Goal: Task Accomplishment & Management: Complete application form

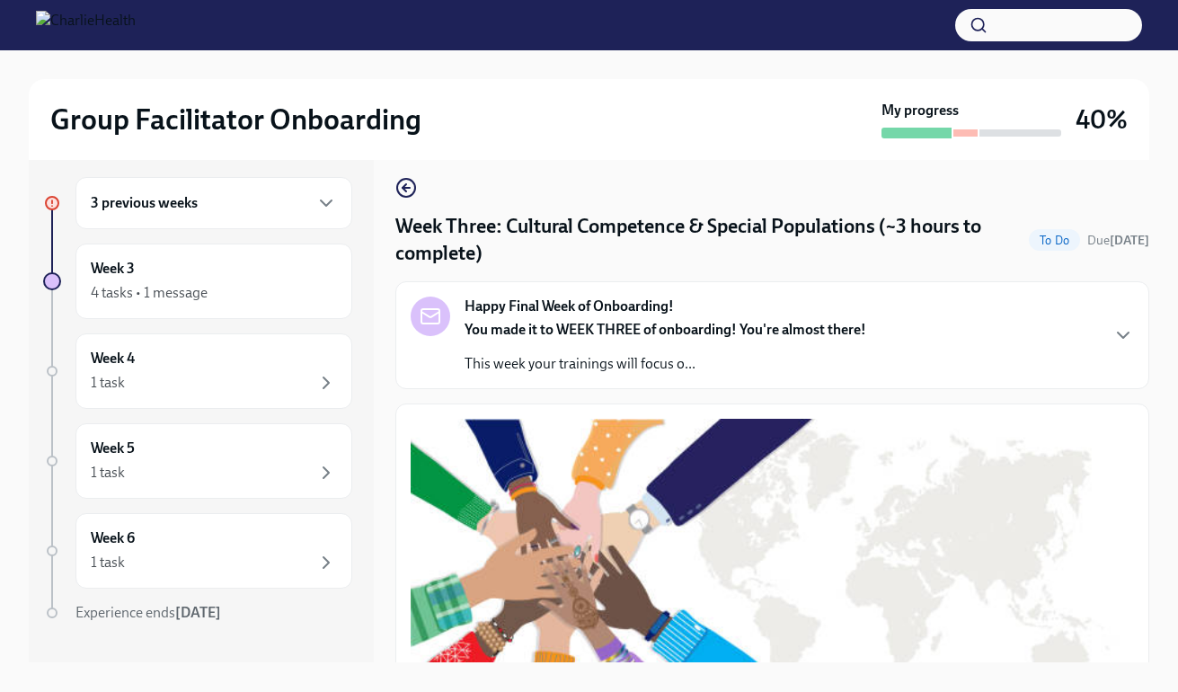
scroll to position [1312, 0]
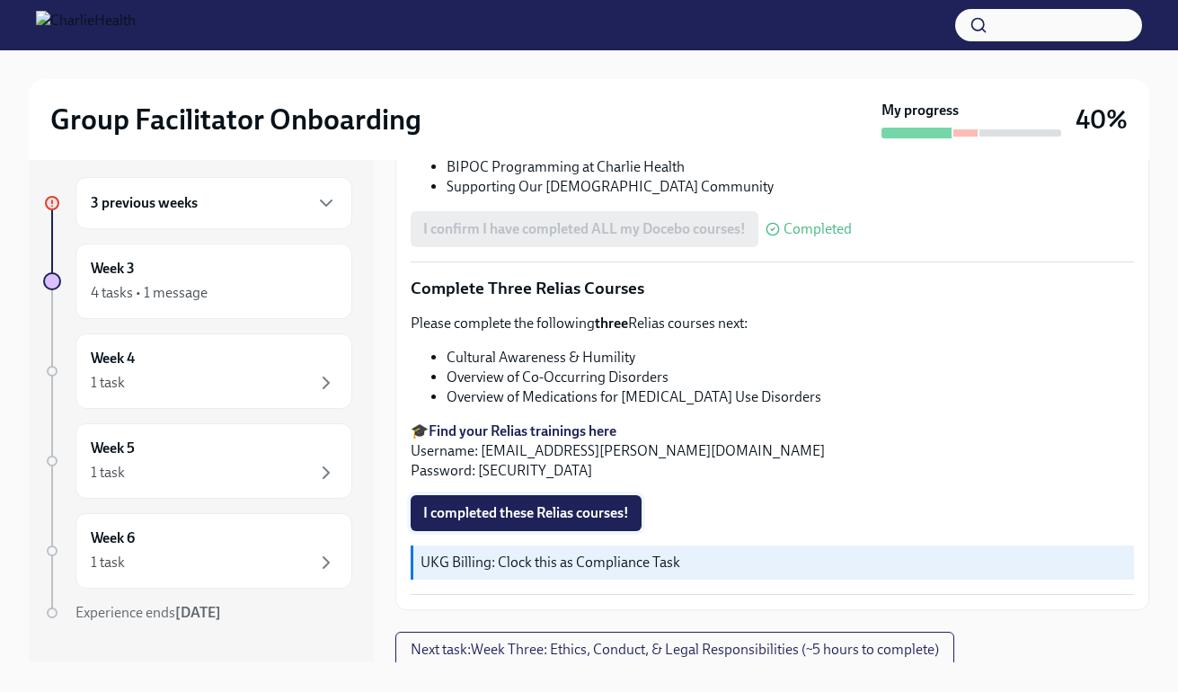
click at [506, 508] on span "I completed these Relias courses!" at bounding box center [526, 513] width 206 height 18
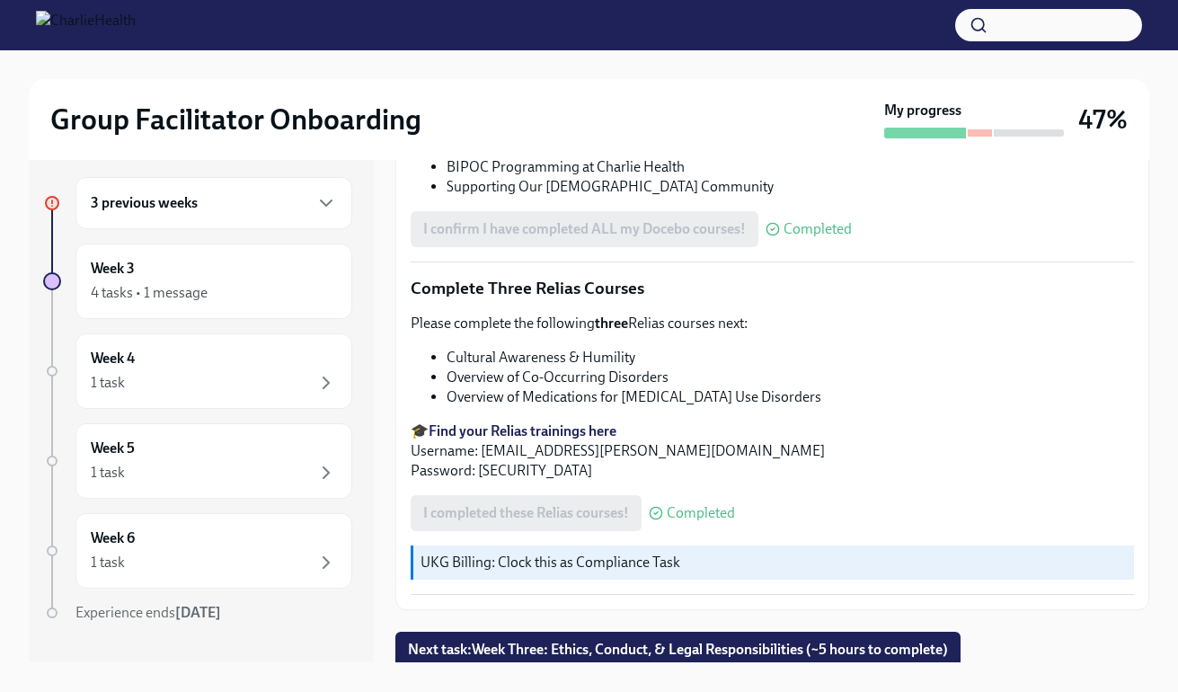
click at [877, 640] on span "Next task : Week Three: Ethics, Conduct, & Legal Responsibilities (~5 hours to …" at bounding box center [678, 649] width 540 height 18
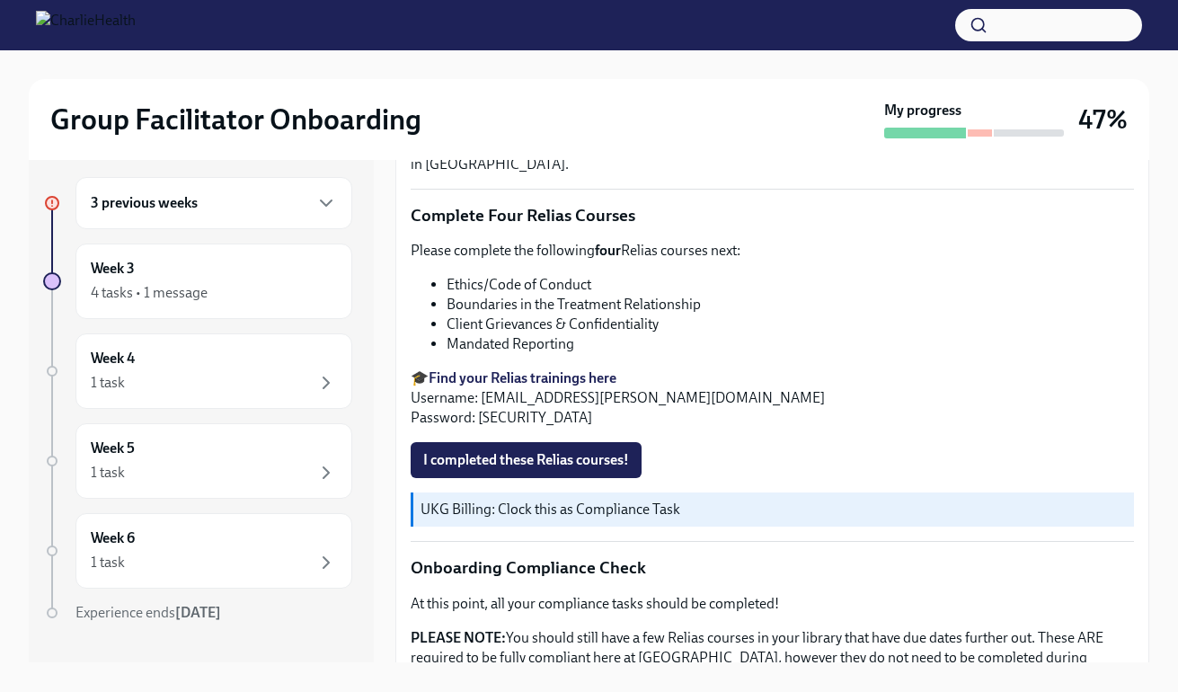
scroll to position [816, 0]
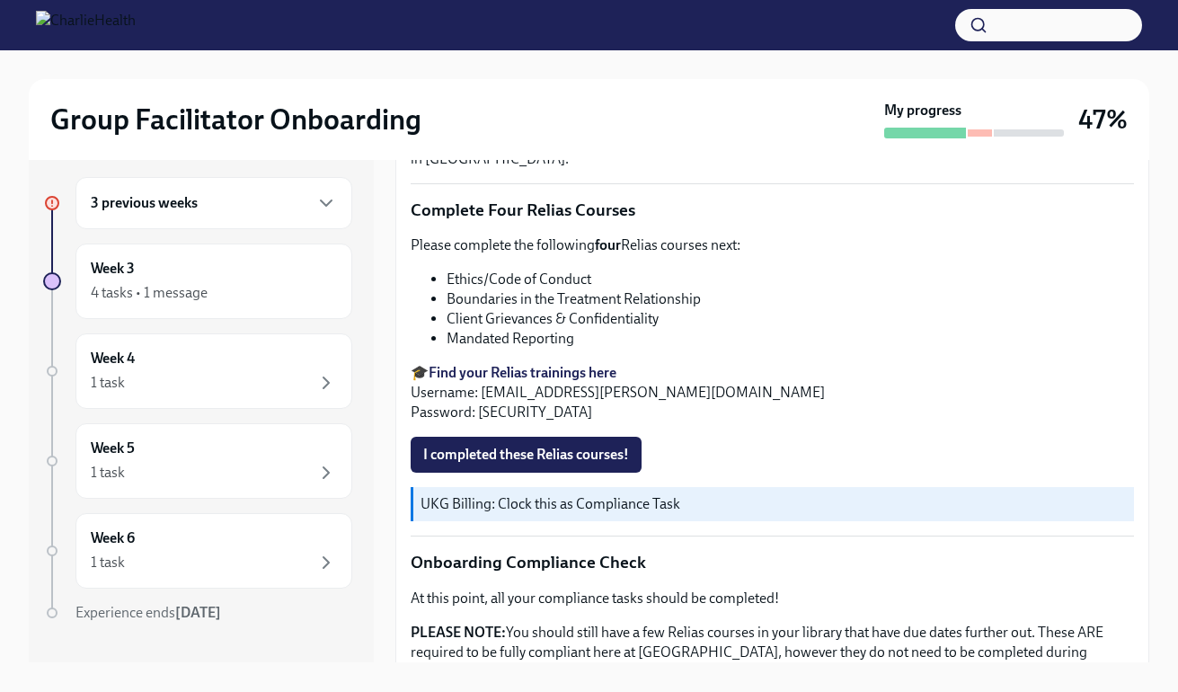
click at [524, 364] on strong "Find your Relias trainings here" at bounding box center [522, 372] width 188 height 17
click at [473, 446] on span "I completed these Relias courses!" at bounding box center [526, 455] width 206 height 18
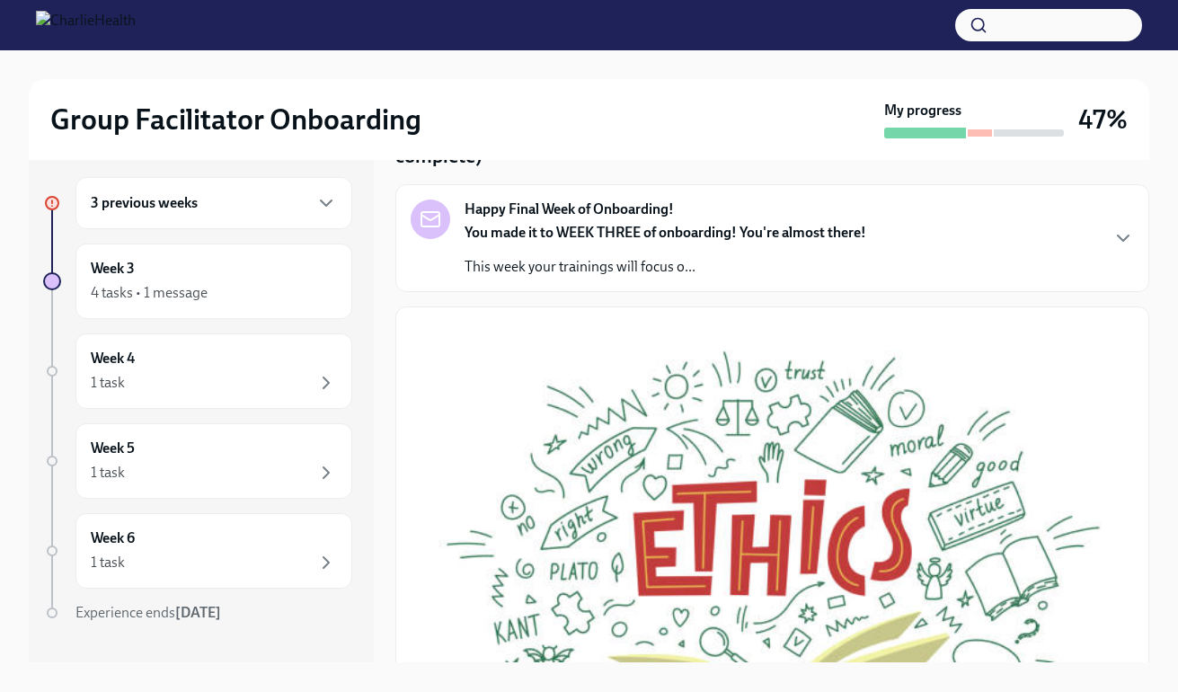
scroll to position [93, 0]
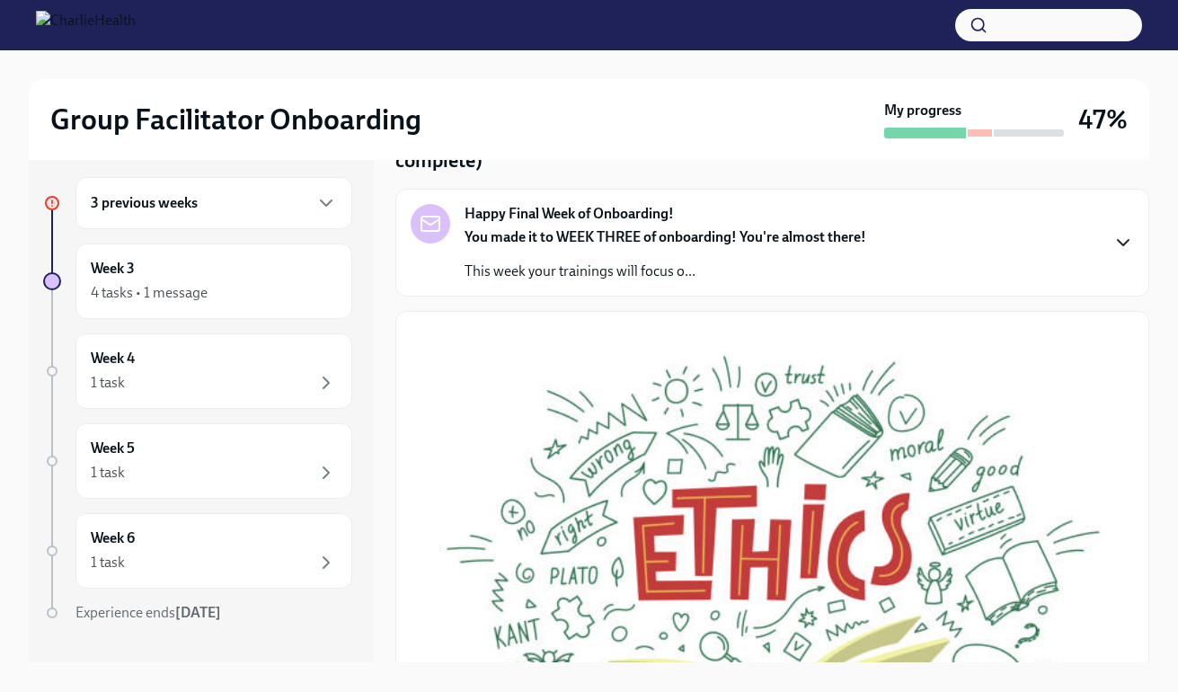
click at [1112, 239] on icon "button" at bounding box center [1123, 243] width 22 height 22
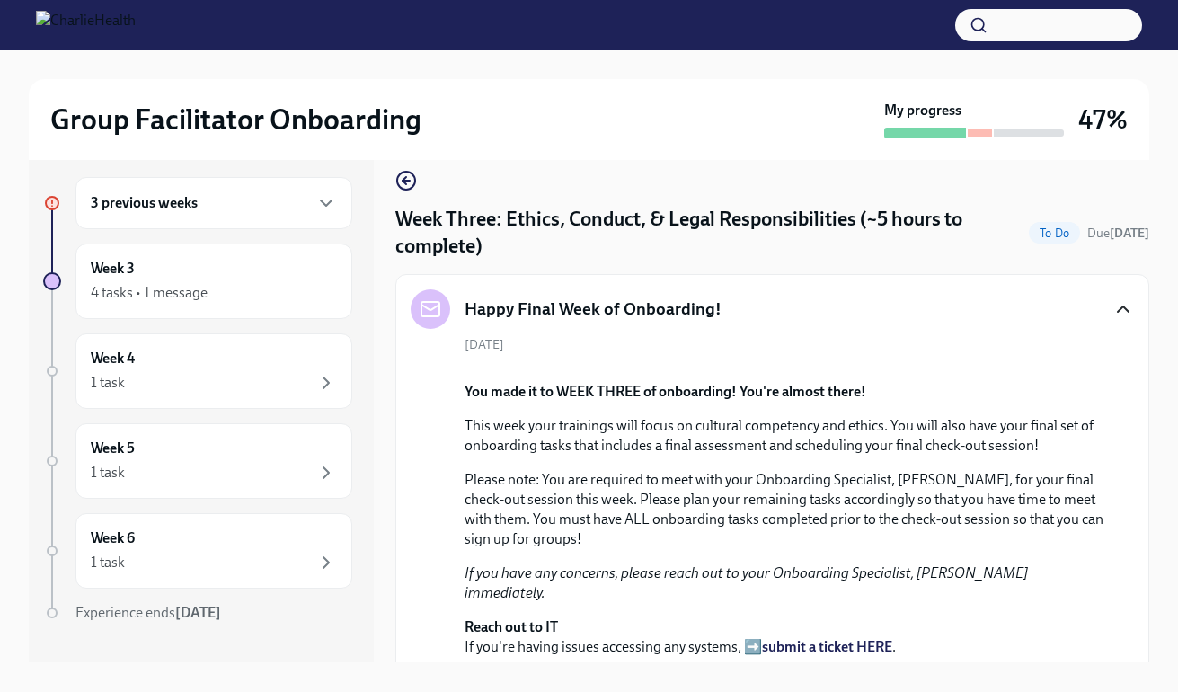
scroll to position [0, 0]
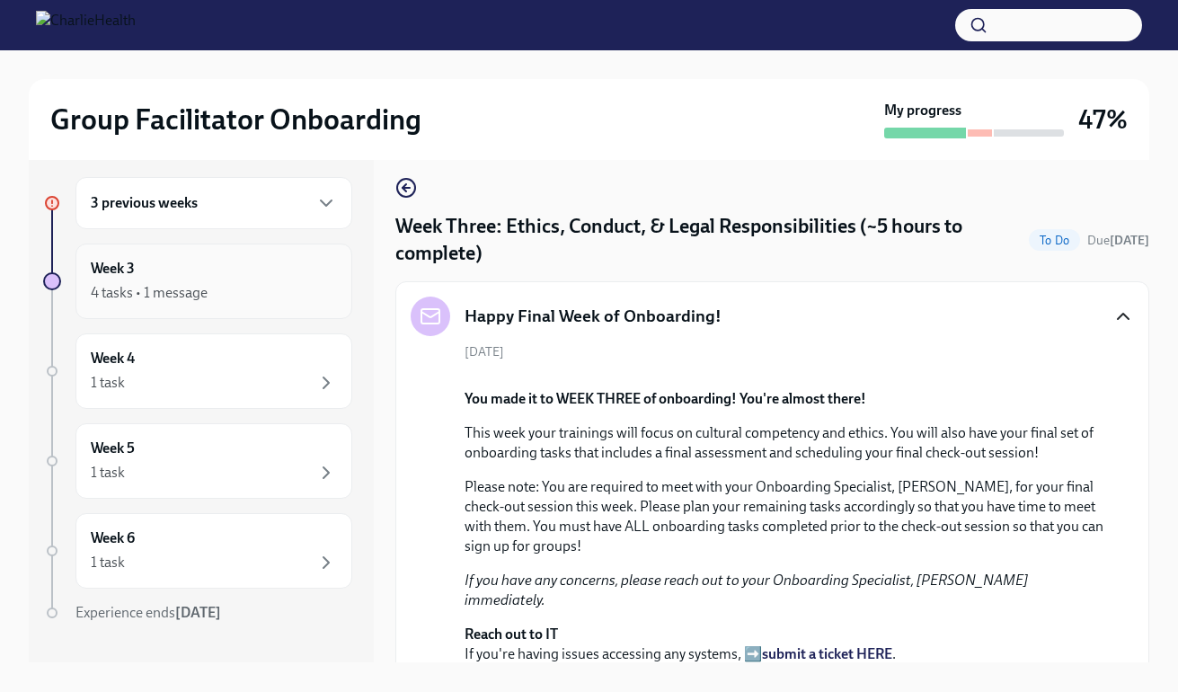
click at [257, 286] on div "4 tasks • 1 message" at bounding box center [214, 293] width 246 height 22
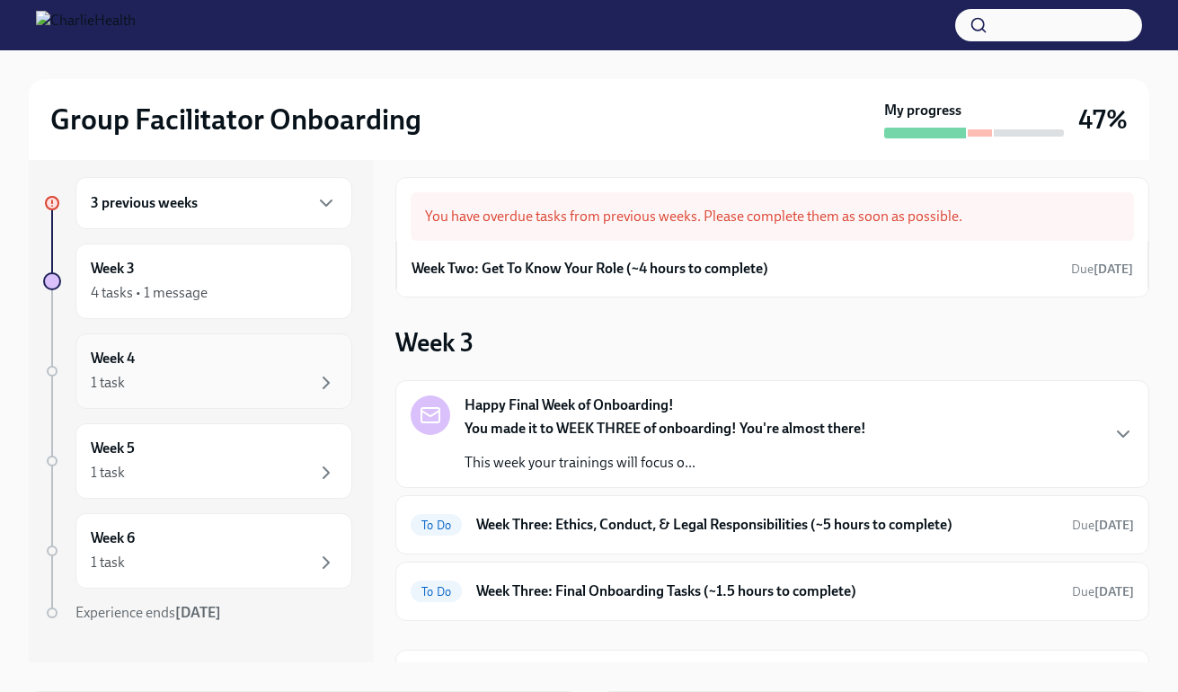
click at [250, 356] on div "Week 4 1 task" at bounding box center [214, 371] width 246 height 45
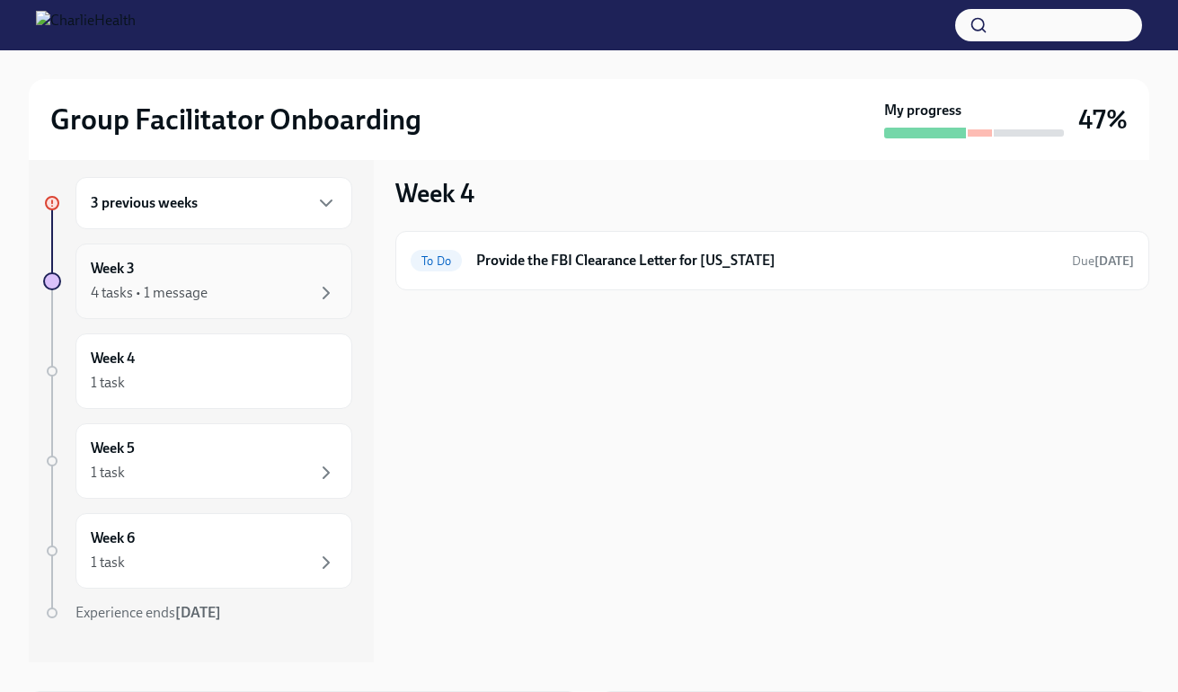
click at [252, 297] on div "4 tasks • 1 message" at bounding box center [214, 293] width 246 height 22
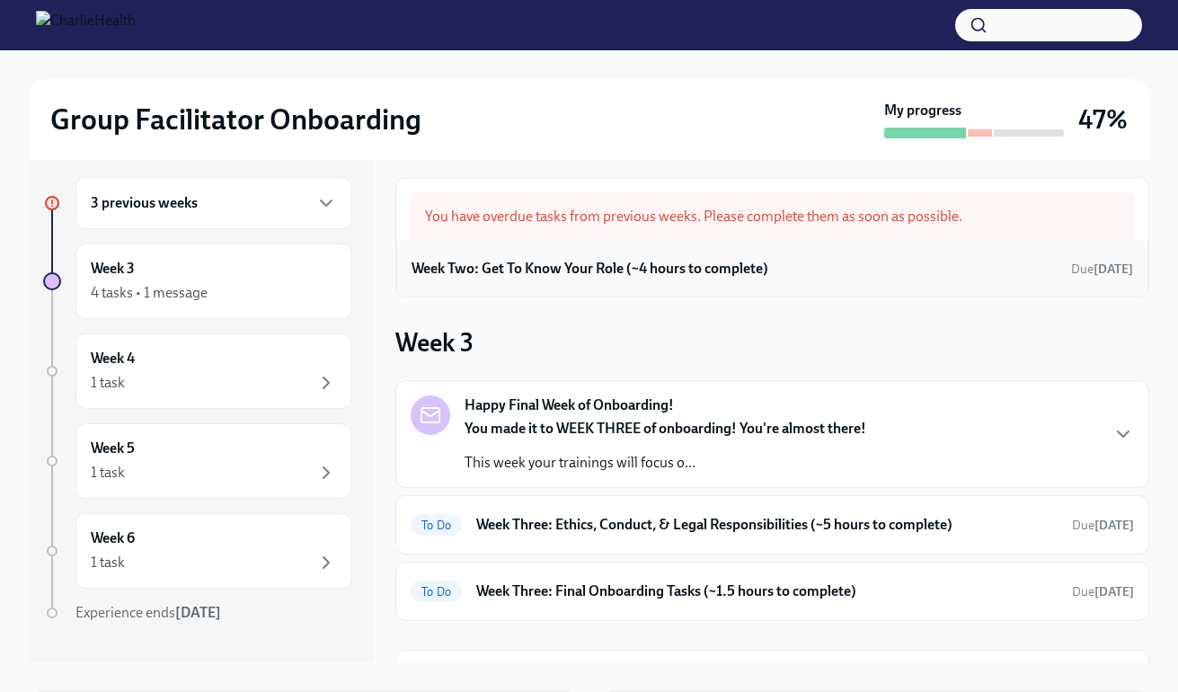
click at [814, 267] on div "Week Two: Get To Know Your Role (~4 hours to complete) Due [DATE]" at bounding box center [771, 268] width 721 height 27
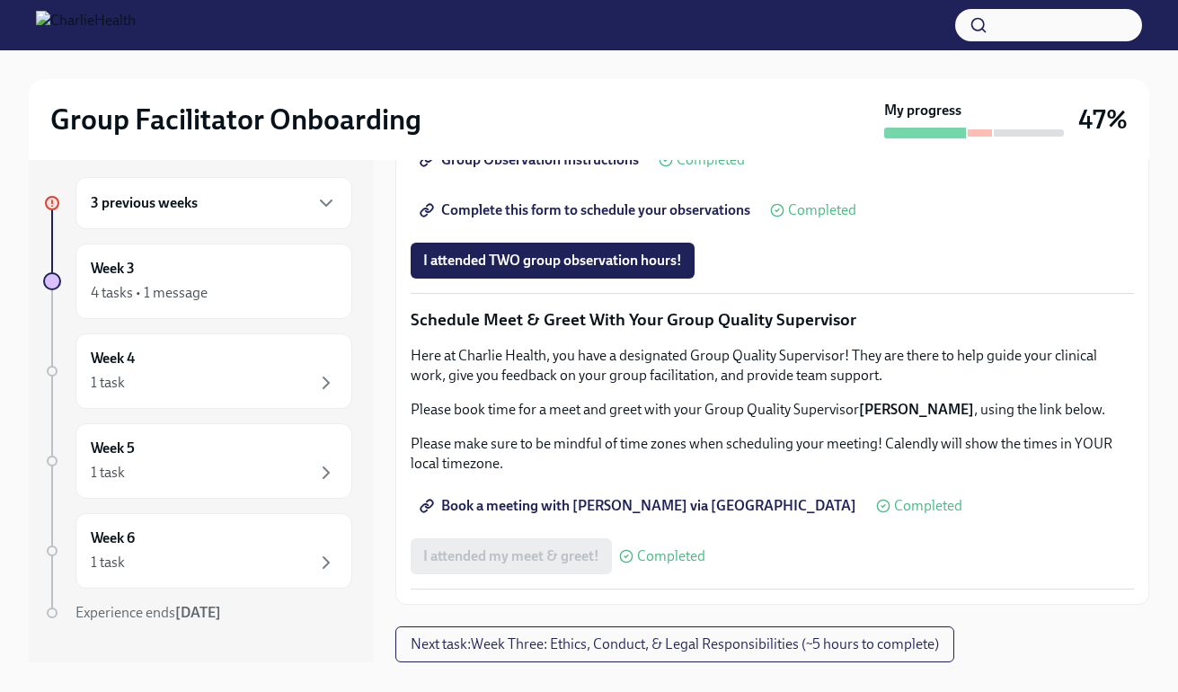
scroll to position [1473, 0]
